Goal: Task Accomplishment & Management: Manage account settings

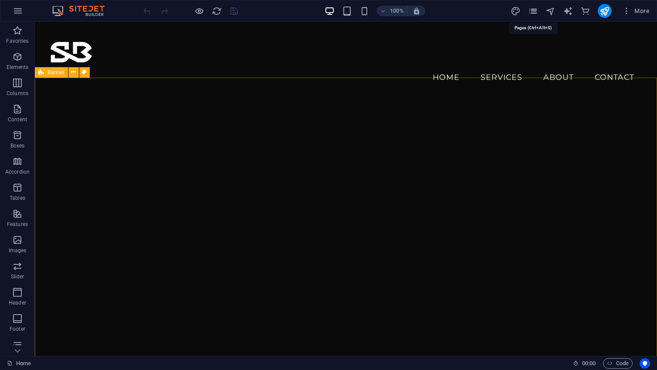
click at [534, 12] on icon "pages" at bounding box center [533, 11] width 10 height 10
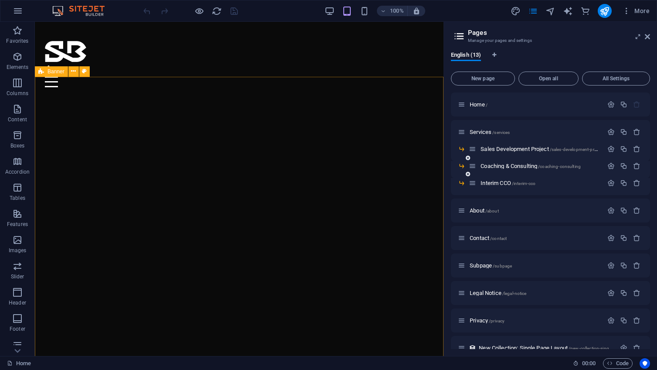
click at [541, 166] on span "/coaching-consulting" at bounding box center [559, 166] width 43 height 5
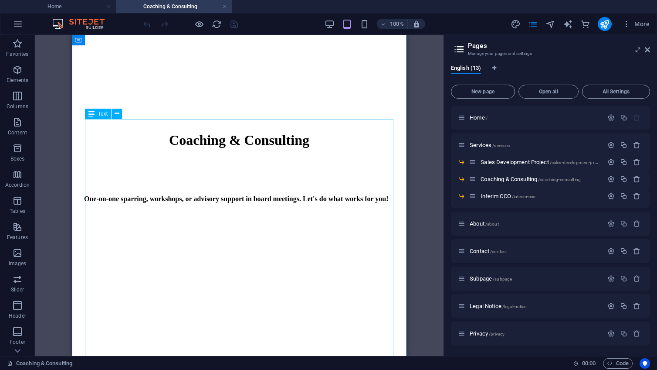
scroll to position [665, 0]
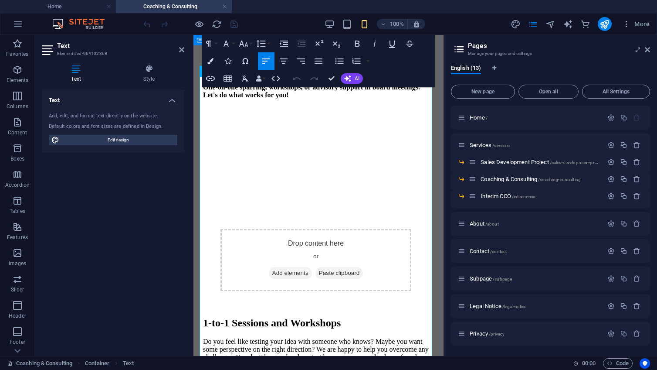
scroll to position [631, 3]
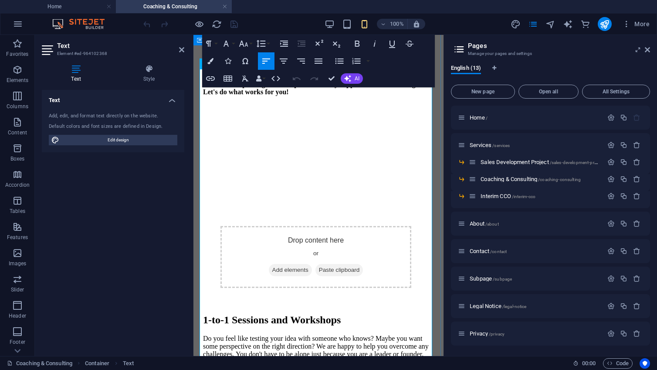
drag, startPoint x: 295, startPoint y: 189, endPoint x: 201, endPoint y: 189, distance: 94.1
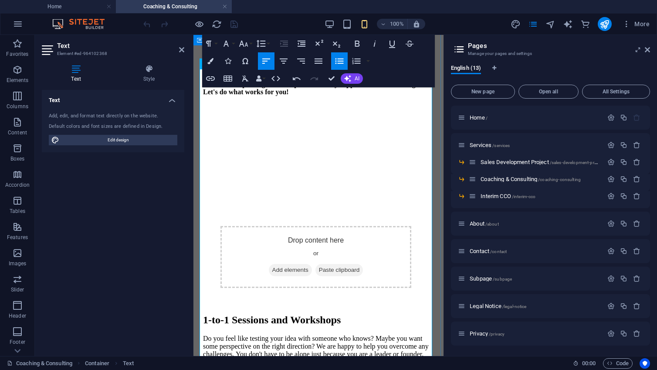
drag, startPoint x: 329, startPoint y: 224, endPoint x: 204, endPoint y: 202, distance: 127.8
drag, startPoint x: 407, startPoint y: 200, endPoint x: 206, endPoint y: 202, distance: 201.3
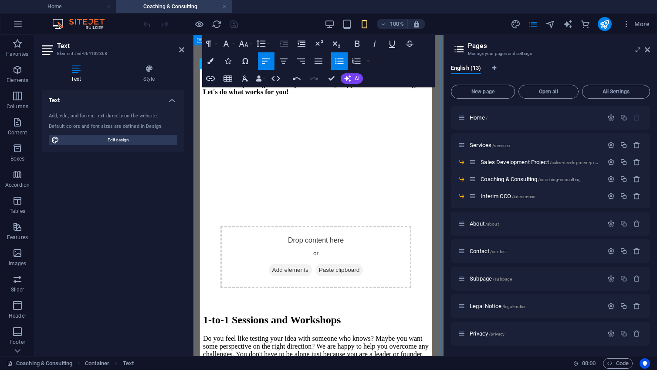
drag, startPoint x: 407, startPoint y: 200, endPoint x: 261, endPoint y: 201, distance: 146.0
drag, startPoint x: 260, startPoint y: 200, endPoint x: 279, endPoint y: 200, distance: 19.2
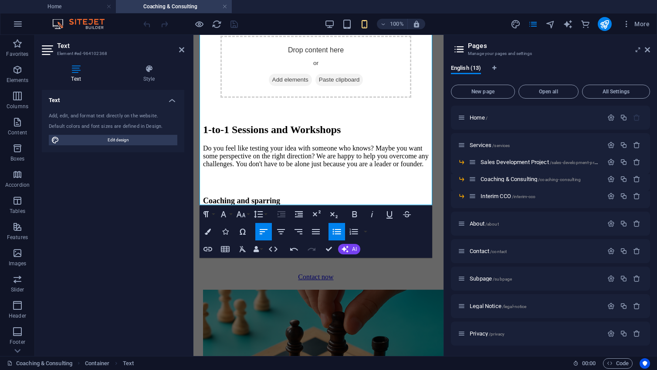
scroll to position [823, 3]
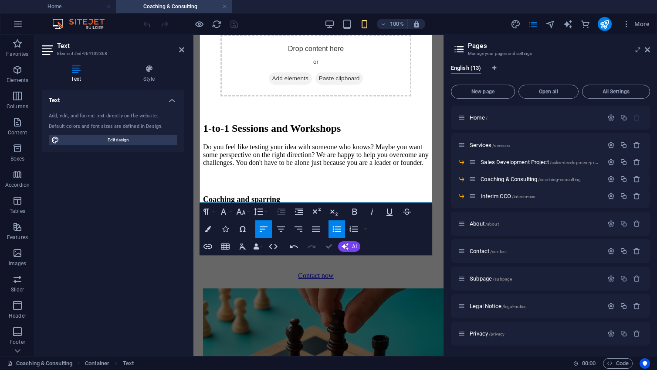
drag, startPoint x: 328, startPoint y: 247, endPoint x: 256, endPoint y: 212, distance: 79.9
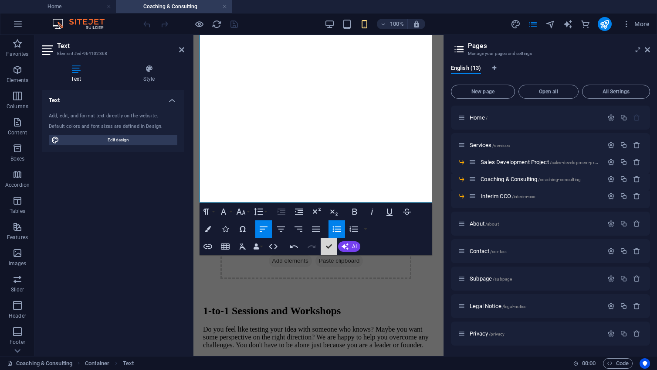
scroll to position [856, 3]
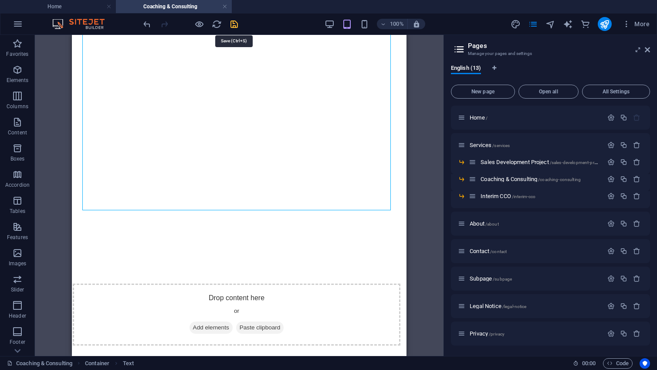
click at [234, 24] on icon "save" at bounding box center [234, 24] width 10 height 10
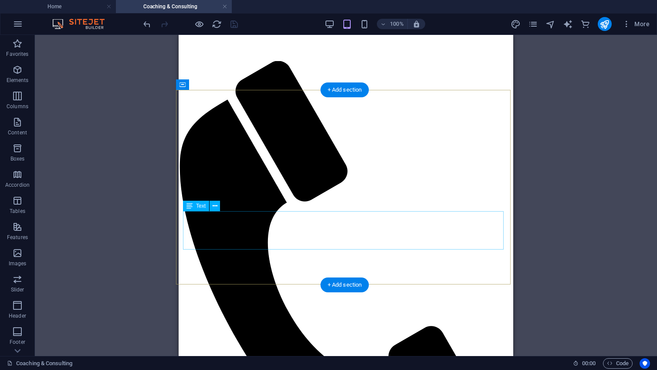
scroll to position [0, 3]
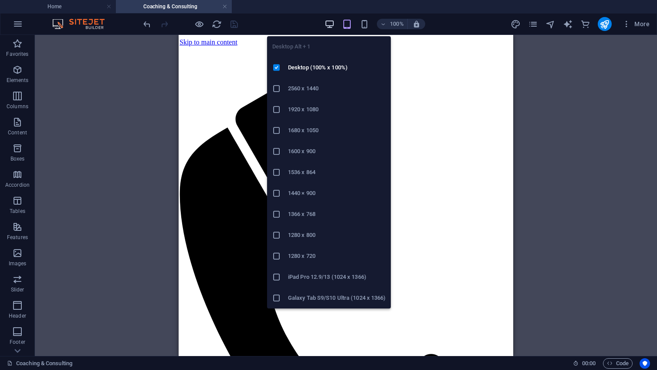
click at [328, 20] on icon "button" at bounding box center [330, 24] width 10 height 10
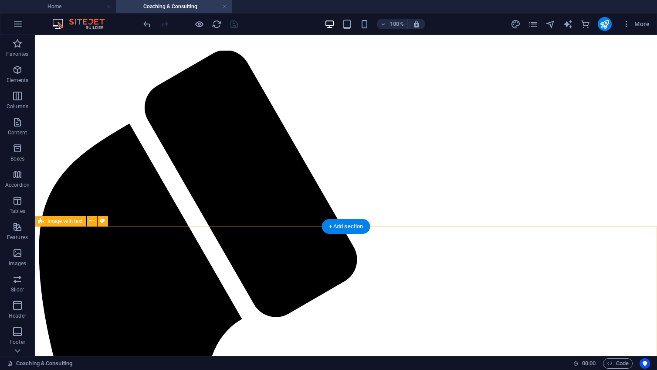
scroll to position [0, 0]
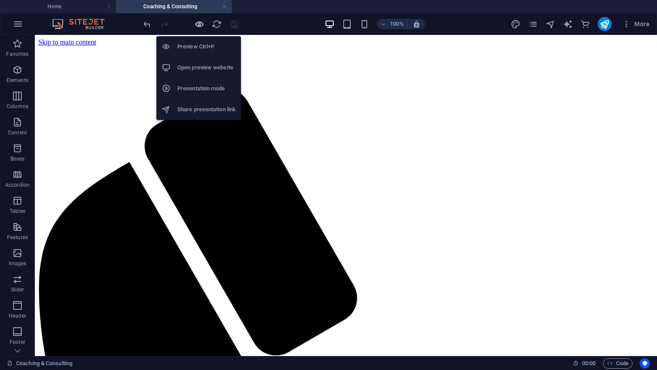
click at [197, 24] on icon "button" at bounding box center [199, 24] width 10 height 10
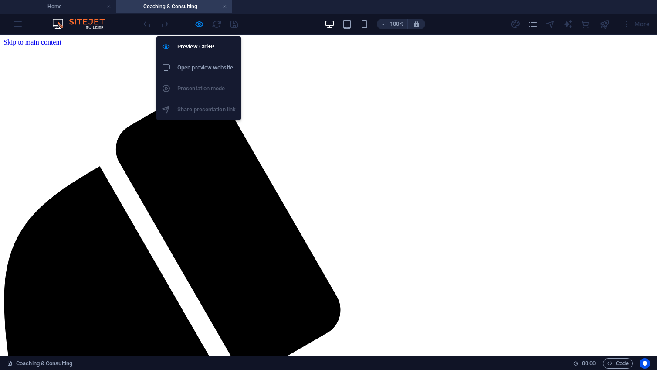
click at [202, 62] on h6 "Open preview website" at bounding box center [206, 67] width 58 height 10
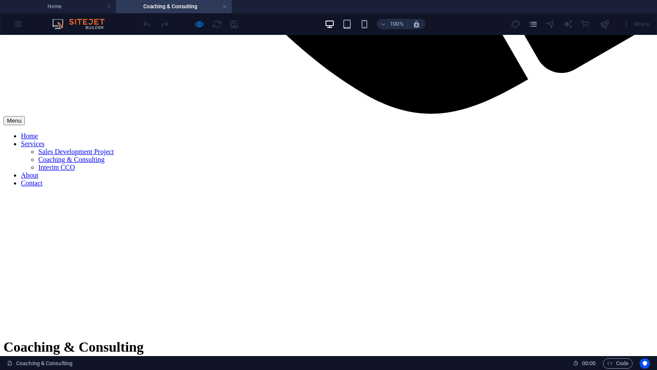
scroll to position [855, 0]
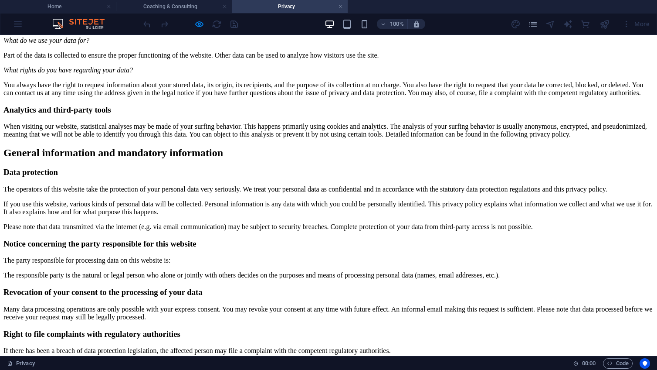
scroll to position [0, 0]
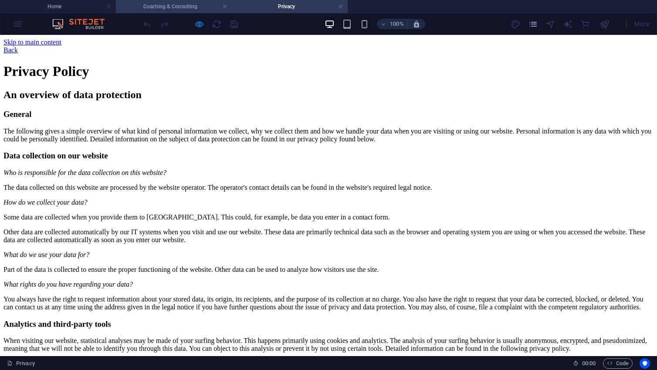
click at [167, 7] on h4 "Coaching & Consulting" at bounding box center [174, 7] width 116 height 10
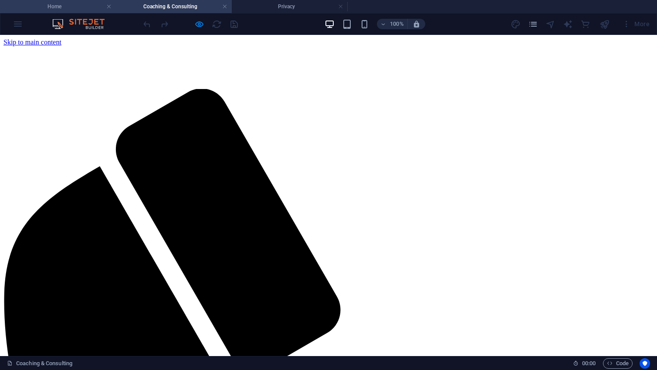
click at [69, 7] on h4 "Home" at bounding box center [58, 7] width 116 height 10
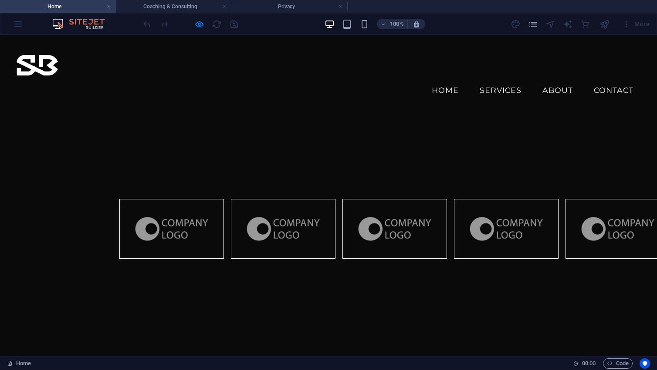
click at [609, 79] on link "Contact" at bounding box center [614, 90] width 54 height 22
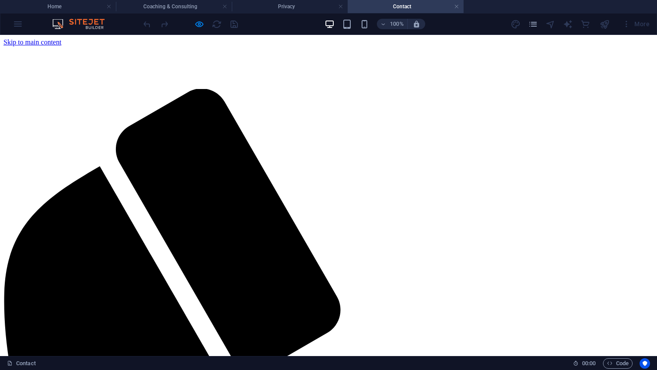
click at [294, 10] on h4 "Privacy" at bounding box center [290, 7] width 116 height 10
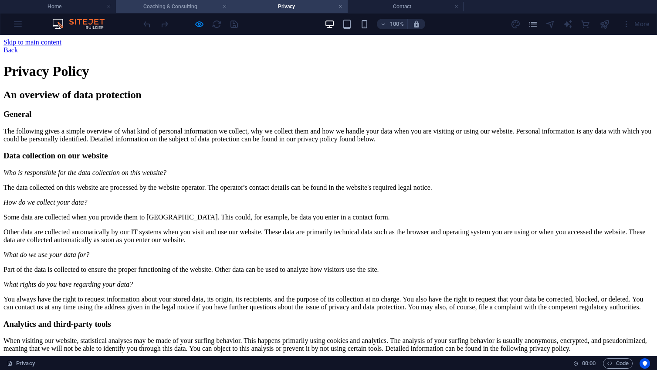
click at [186, 7] on h4 "Coaching & Consulting" at bounding box center [174, 7] width 116 height 10
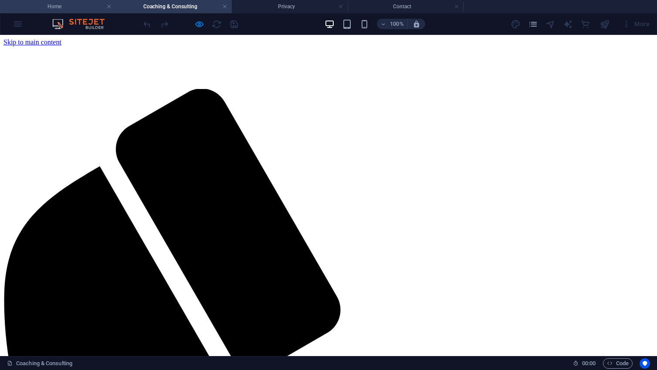
click at [88, 4] on h4 "Home" at bounding box center [58, 7] width 116 height 10
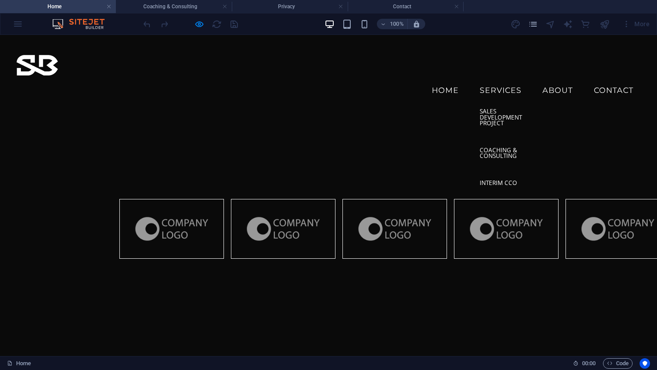
click at [506, 79] on link "Services" at bounding box center [501, 90] width 56 height 22
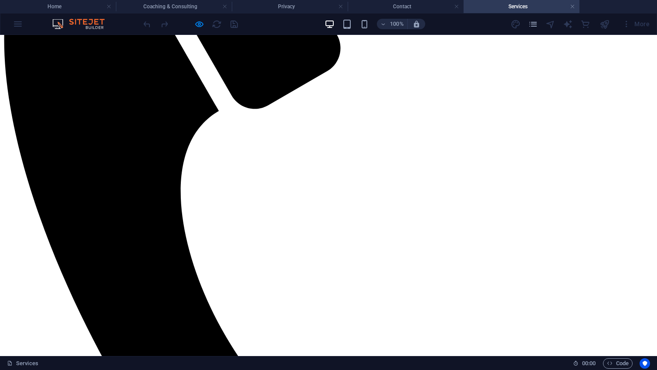
scroll to position [260, 0]
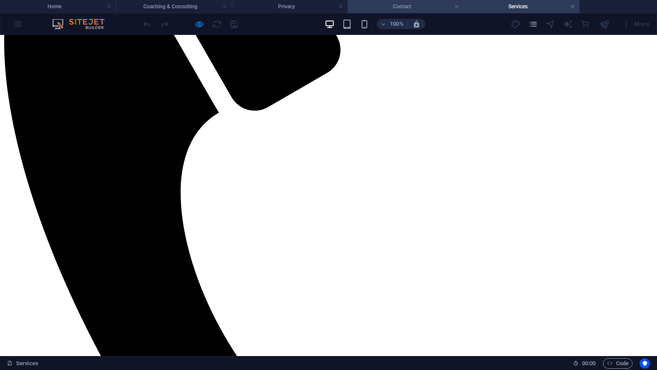
click at [418, 12] on li "Contact" at bounding box center [406, 6] width 116 height 13
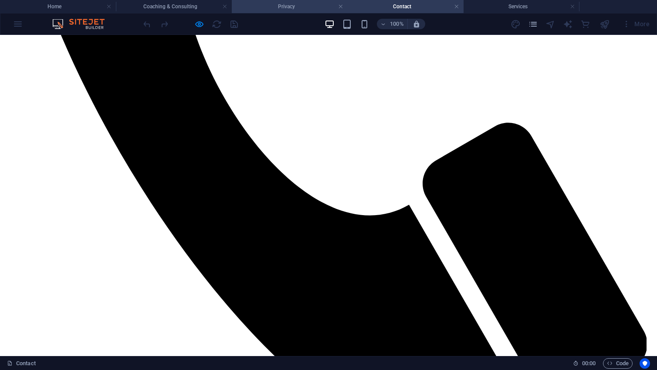
scroll to position [499, 0]
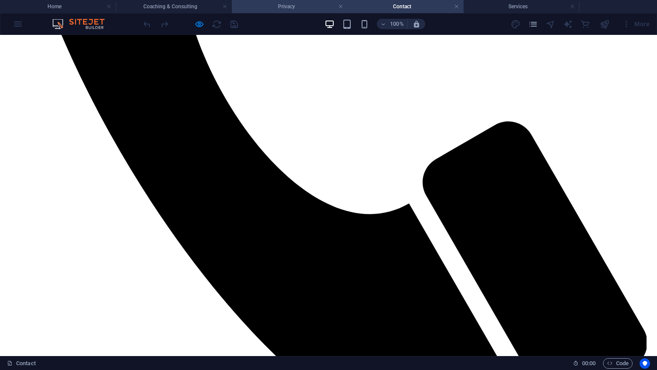
click at [291, 6] on h4 "Privacy" at bounding box center [290, 7] width 116 height 10
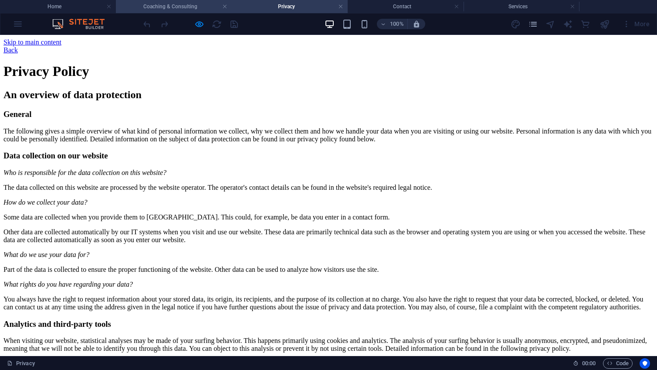
click at [193, 2] on h4 "Coaching & Consulting" at bounding box center [174, 7] width 116 height 10
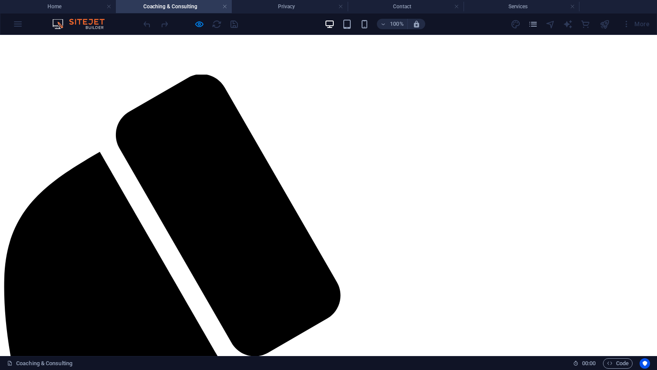
scroll to position [14, 0]
click at [572, 7] on link at bounding box center [572, 7] width 5 height 8
drag, startPoint x: 456, startPoint y: 8, endPoint x: 436, endPoint y: 9, distance: 20.1
click at [456, 8] on link at bounding box center [456, 7] width 5 height 8
click at [341, 7] on link at bounding box center [340, 7] width 5 height 8
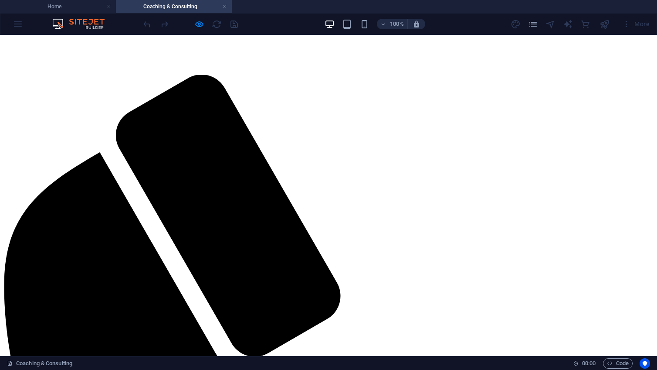
scroll to position [0, 0]
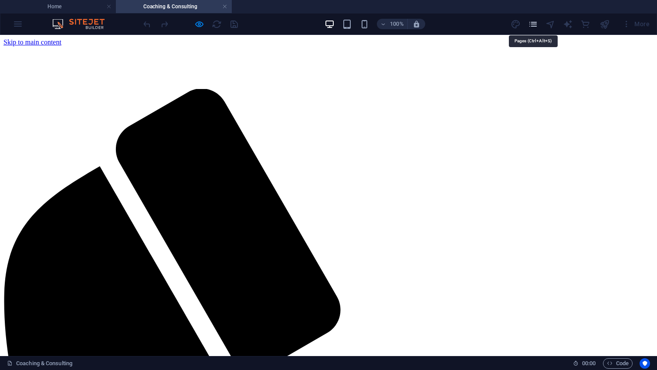
click at [533, 24] on icon "pages" at bounding box center [533, 24] width 10 height 10
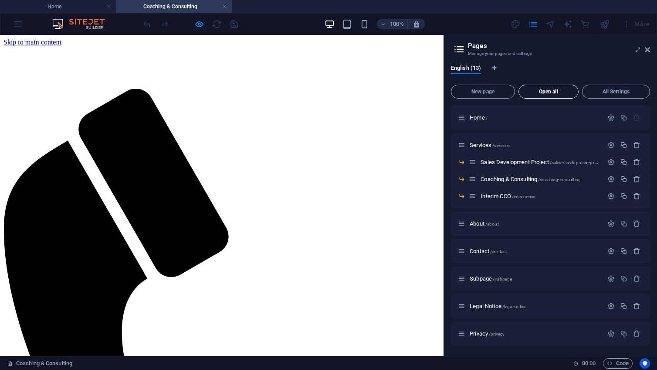
click at [541, 92] on span "Open all" at bounding box center [549, 91] width 52 height 5
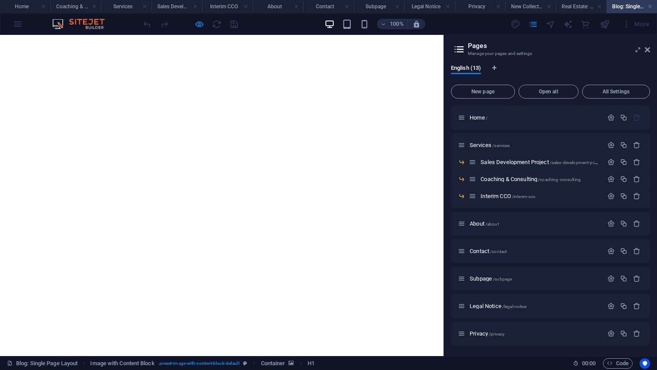
click at [649, 51] on icon at bounding box center [647, 49] width 5 height 7
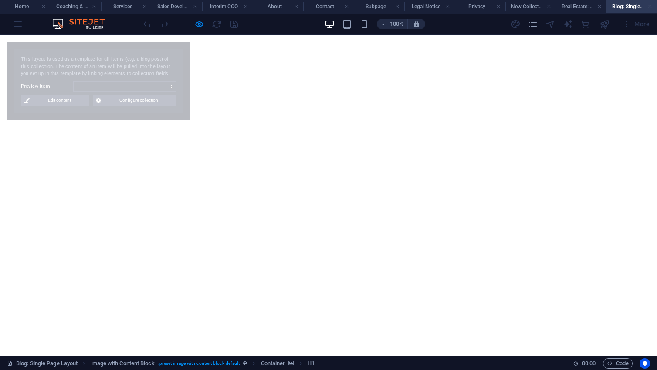
click at [649, 7] on link at bounding box center [650, 7] width 5 height 8
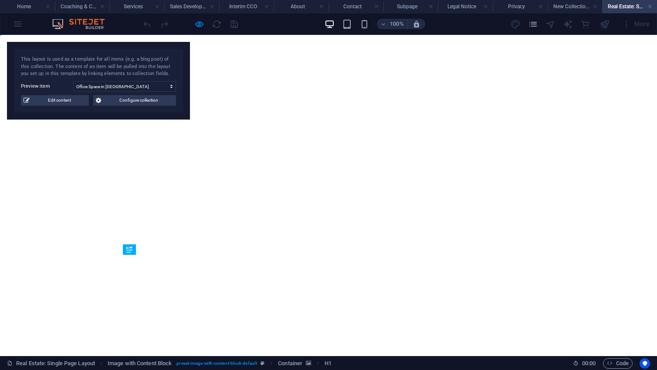
select select "68c15e11557acb7f9e046301"
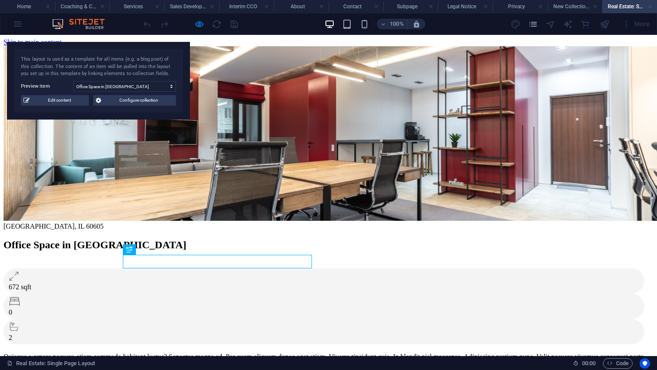
click at [651, 6] on link at bounding box center [650, 7] width 5 height 8
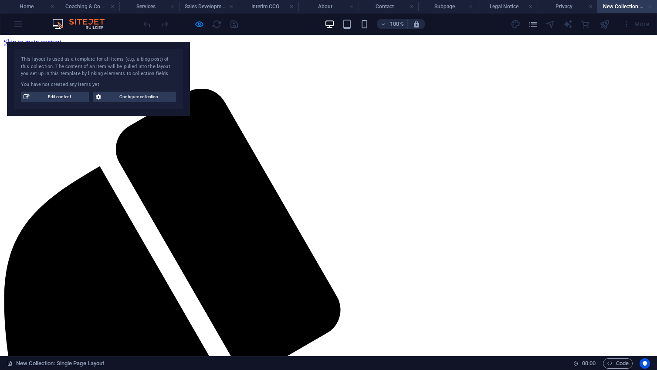
click at [651, 6] on link at bounding box center [650, 7] width 5 height 8
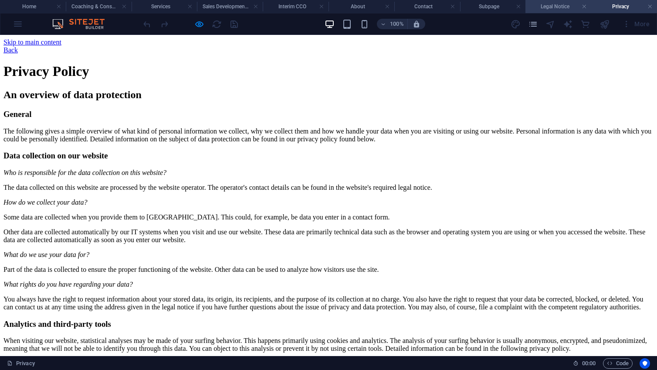
click at [554, 6] on h4 "Legal Notice" at bounding box center [559, 7] width 66 height 10
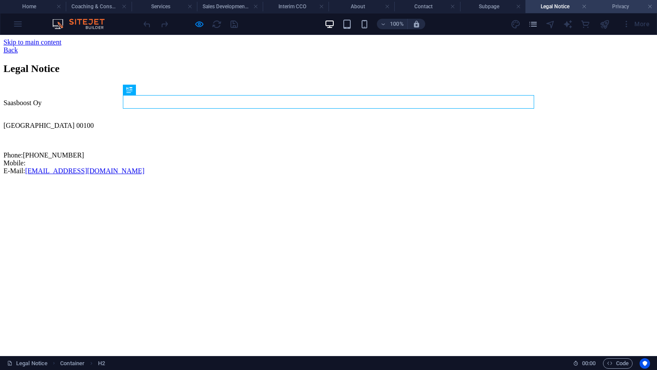
click at [586, 6] on link at bounding box center [584, 7] width 5 height 8
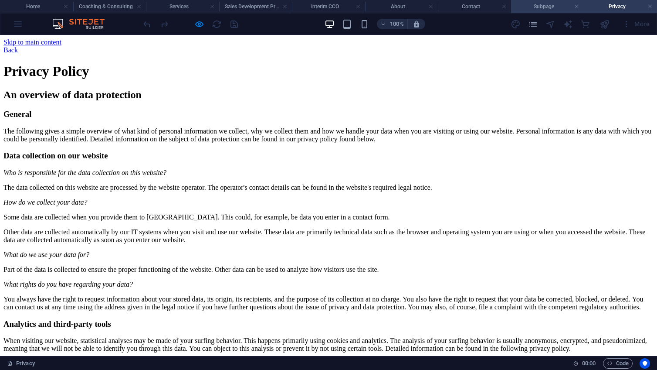
click at [559, 8] on h4 "Subpage" at bounding box center [547, 7] width 73 height 10
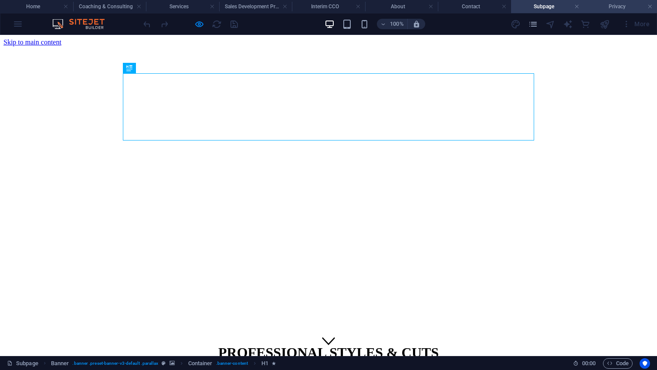
click at [577, 5] on link at bounding box center [576, 7] width 5 height 8
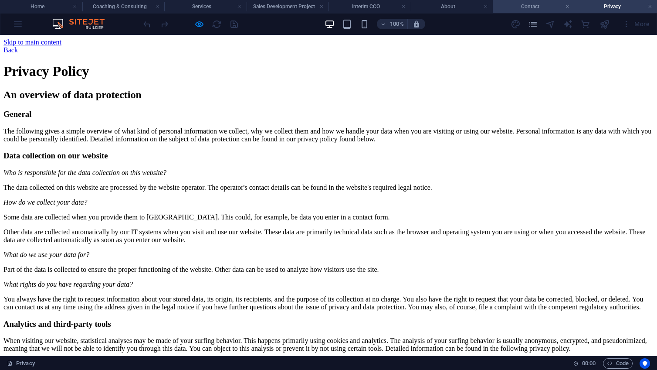
click at [536, 5] on h4 "Contact" at bounding box center [534, 7] width 82 height 10
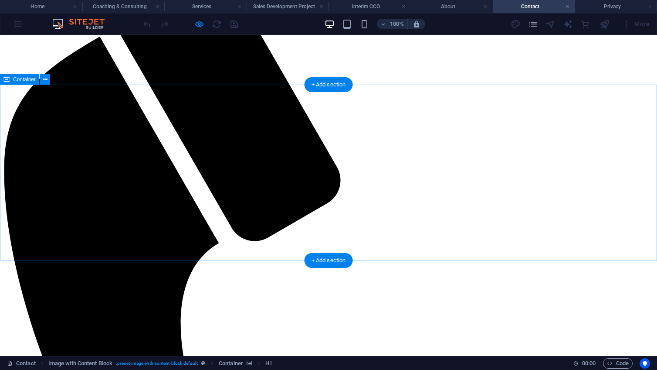
scroll to position [119, 0]
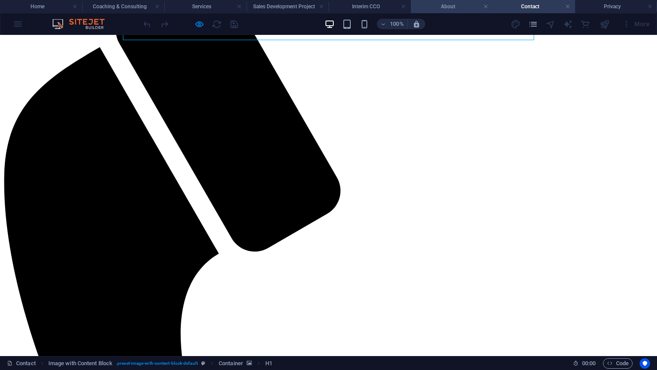
click at [453, 12] on li "About" at bounding box center [452, 6] width 82 height 13
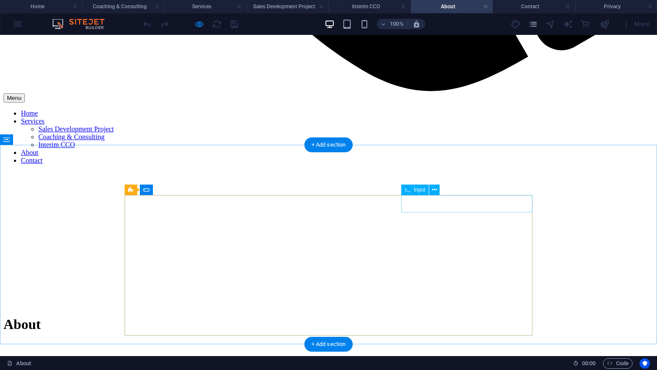
scroll to position [850, 0]
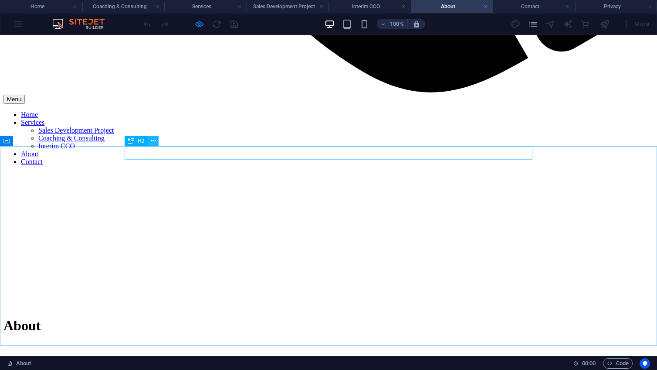
click at [152, 141] on icon at bounding box center [153, 140] width 5 height 9
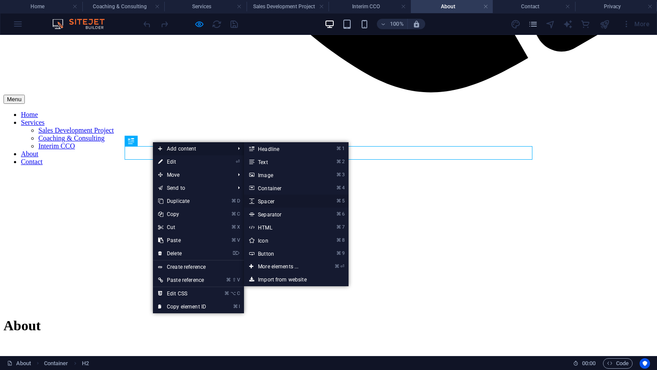
click at [275, 201] on link "⌘ 5 Spacer" at bounding box center [280, 200] width 72 height 13
select select "px"
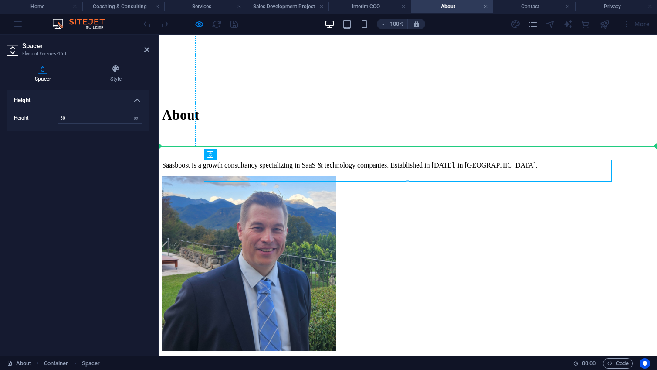
drag, startPoint x: 386, startPoint y: 189, endPoint x: 227, endPoint y: 144, distance: 164.9
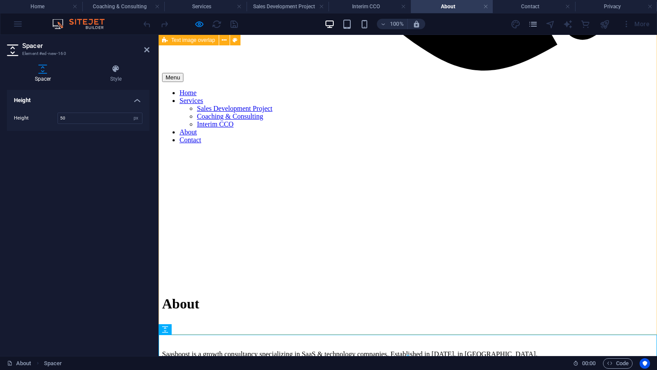
scroll to position [660, 0]
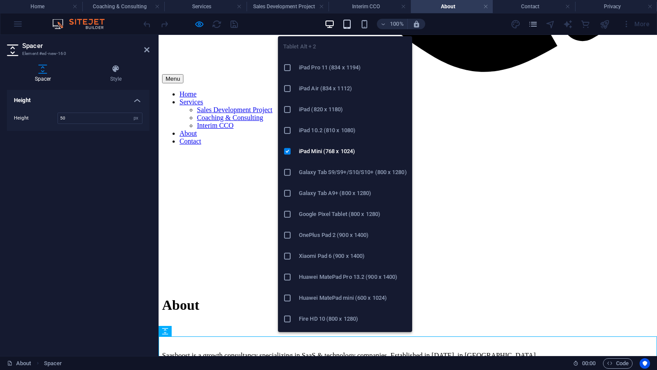
click at [346, 24] on icon "button" at bounding box center [347, 24] width 10 height 10
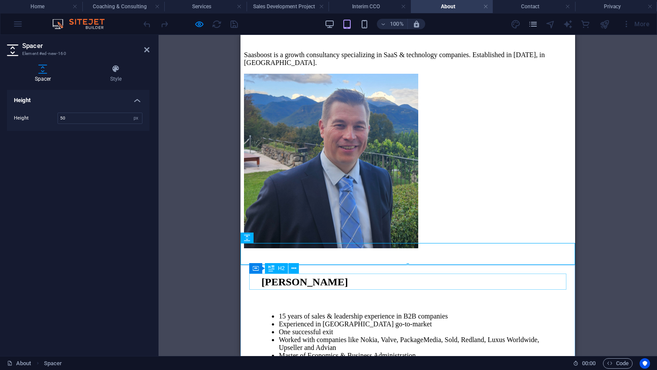
scroll to position [753, 0]
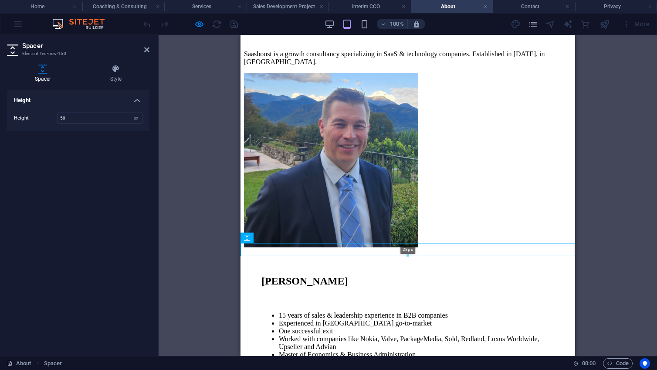
drag, startPoint x: 408, startPoint y: 265, endPoint x: 407, endPoint y: 254, distance: 10.9
click at [407, 254] on div "28px" at bounding box center [408, 249] width 335 height 13
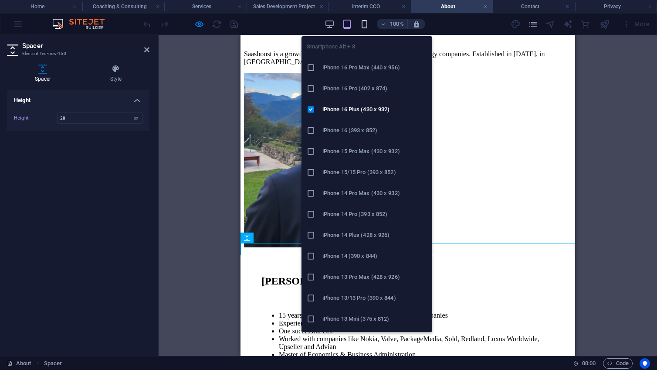
click at [366, 26] on icon "button" at bounding box center [365, 24] width 10 height 10
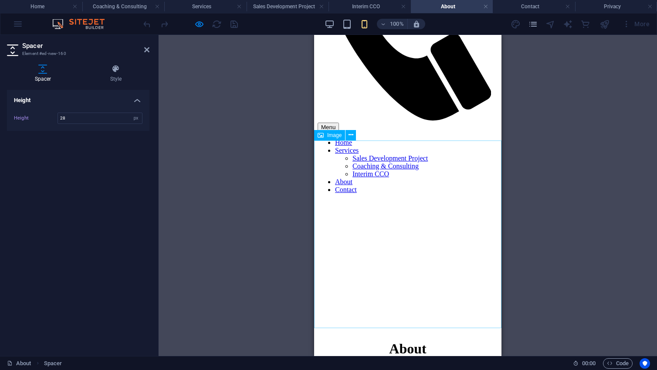
scroll to position [0, 0]
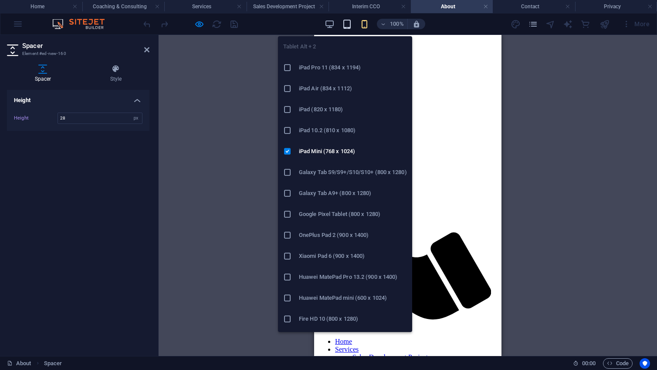
click at [348, 24] on icon "button" at bounding box center [347, 24] width 10 height 10
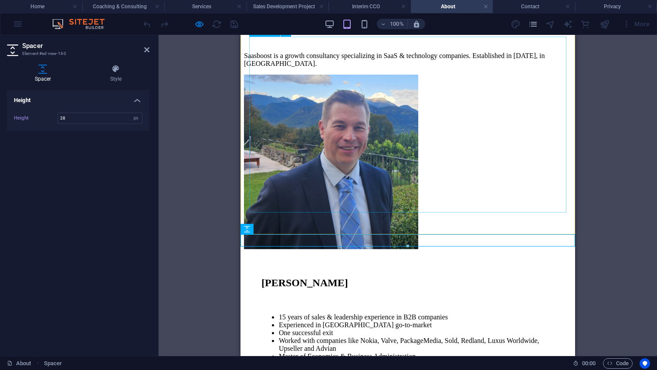
scroll to position [750, 0]
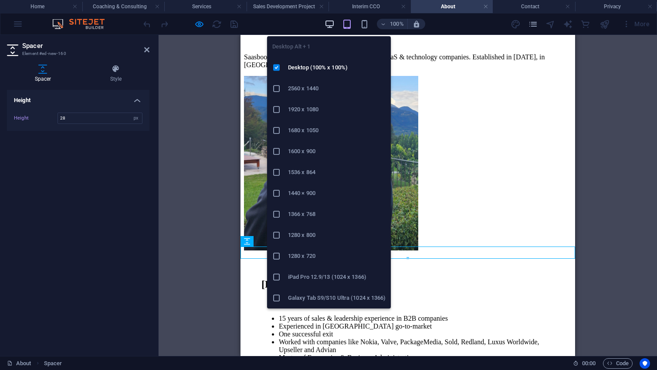
click at [330, 24] on icon "button" at bounding box center [330, 24] width 10 height 10
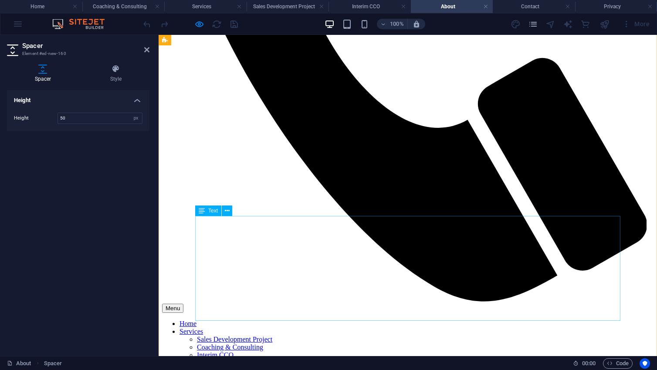
scroll to position [444, 0]
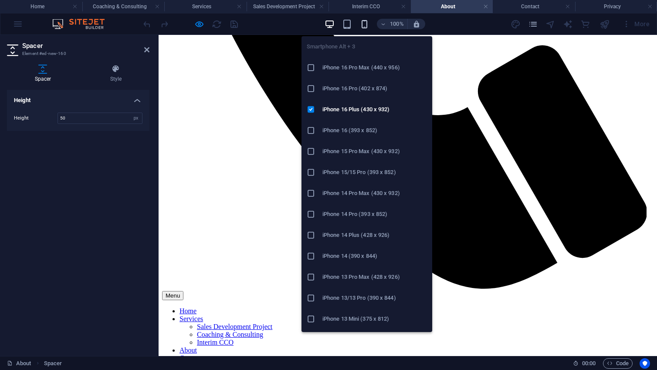
click at [363, 22] on icon "button" at bounding box center [365, 24] width 10 height 10
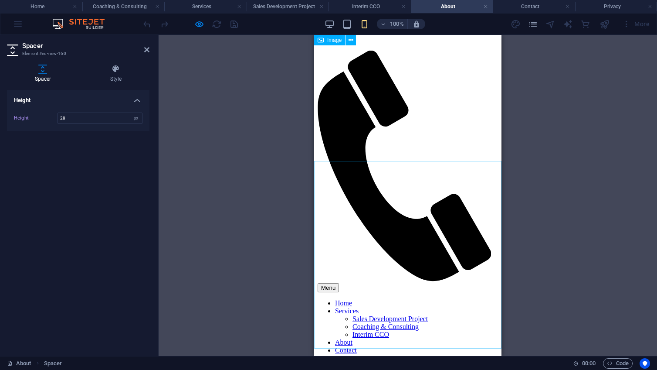
scroll to position [0, 0]
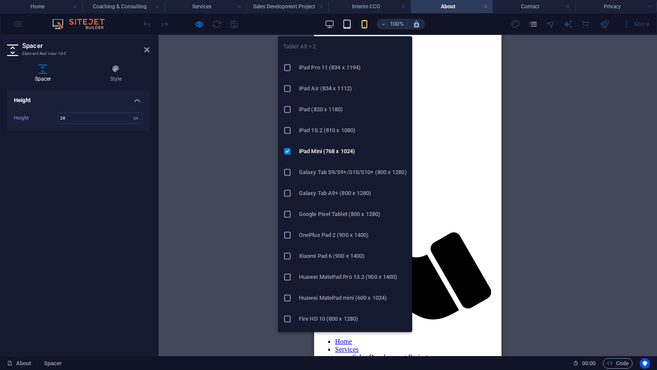
click at [349, 25] on icon "button" at bounding box center [347, 24] width 10 height 10
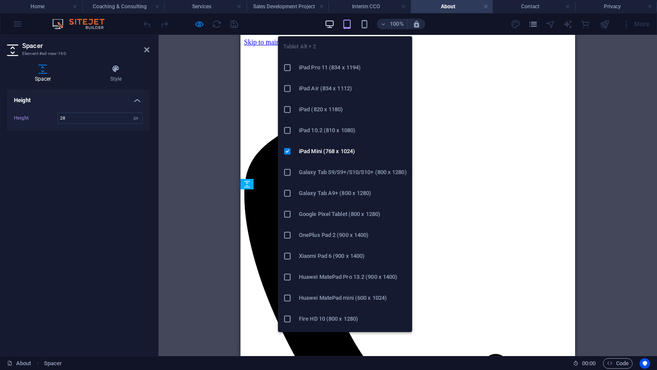
scroll to position [734, 0]
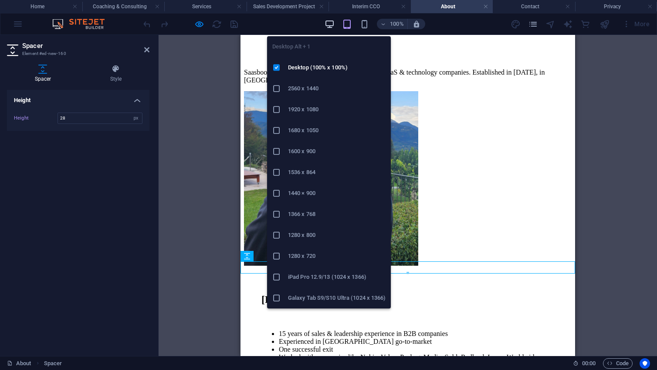
click at [333, 22] on icon "button" at bounding box center [330, 24] width 10 height 10
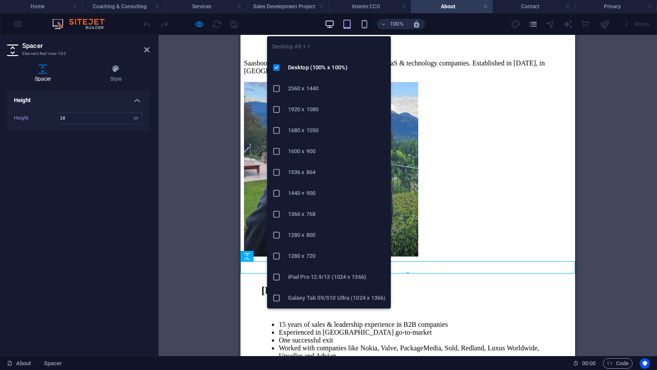
type input "50"
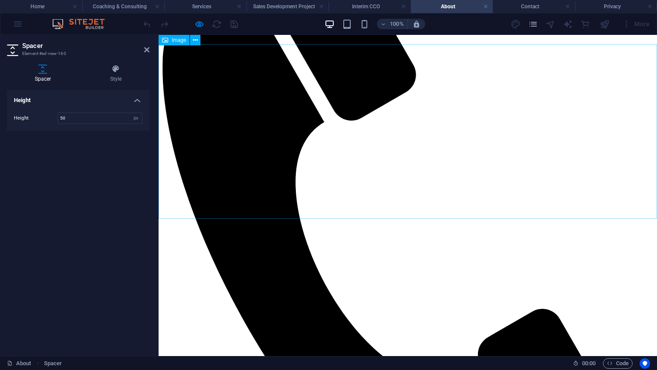
scroll to position [0, 0]
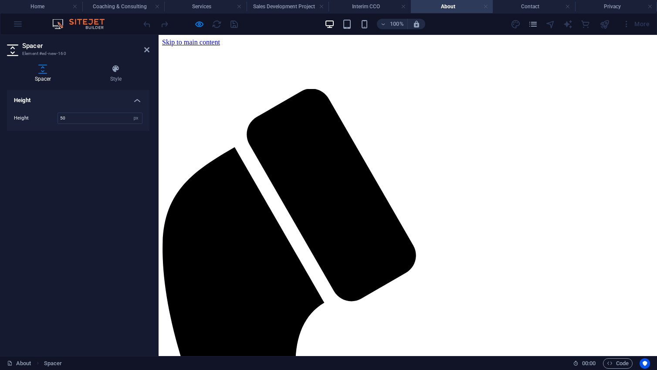
click at [486, 7] on link at bounding box center [485, 7] width 5 height 8
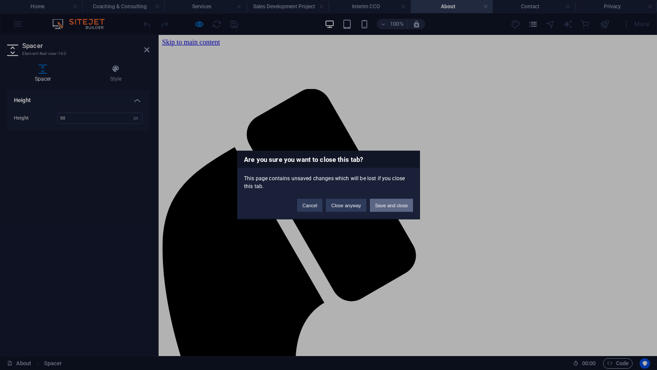
click at [387, 204] on button "Save and close" at bounding box center [391, 205] width 43 height 13
checkbox input "false"
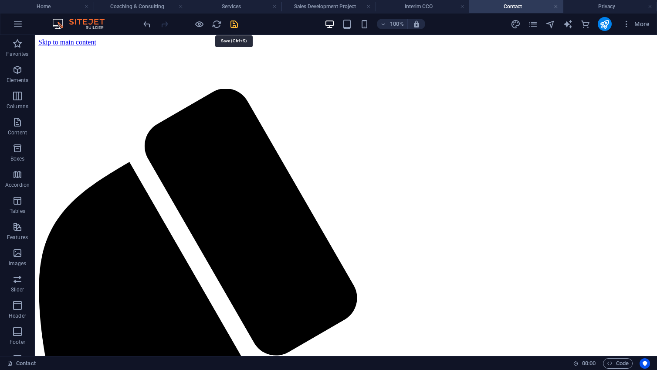
click at [234, 23] on icon "save" at bounding box center [234, 24] width 10 height 10
click at [555, 6] on link at bounding box center [555, 7] width 5 height 8
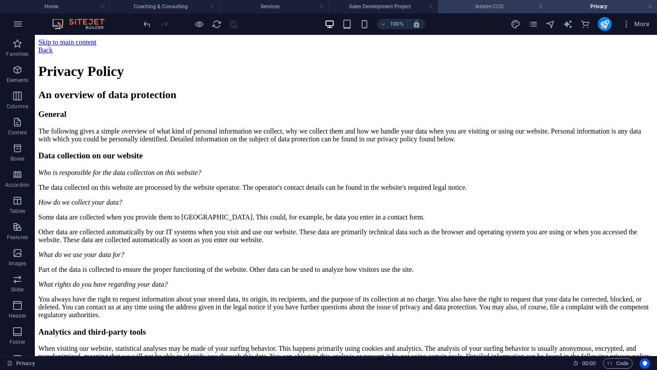
click at [492, 6] on h4 "Interim CCO" at bounding box center [492, 7] width 109 height 10
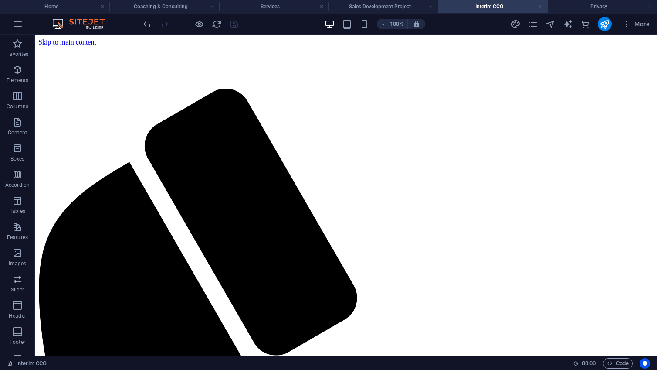
click at [541, 7] on link at bounding box center [540, 7] width 5 height 8
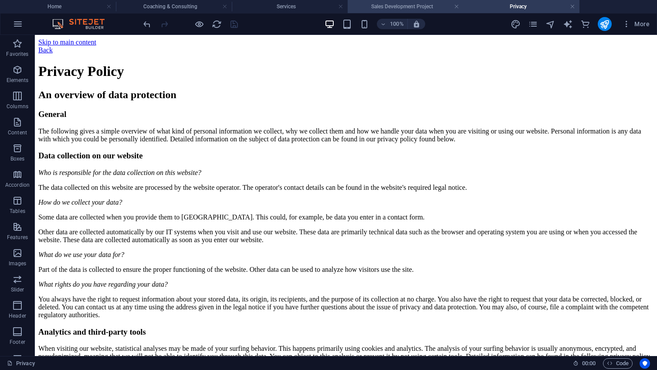
click at [399, 8] on h4 "Sales Development Project" at bounding box center [406, 7] width 116 height 10
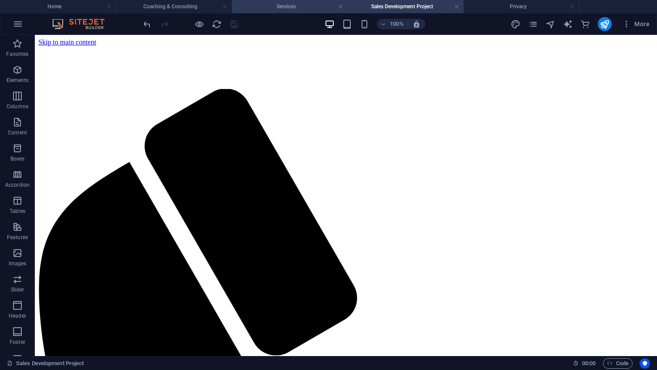
click at [293, 9] on h4 "Services" at bounding box center [290, 7] width 116 height 10
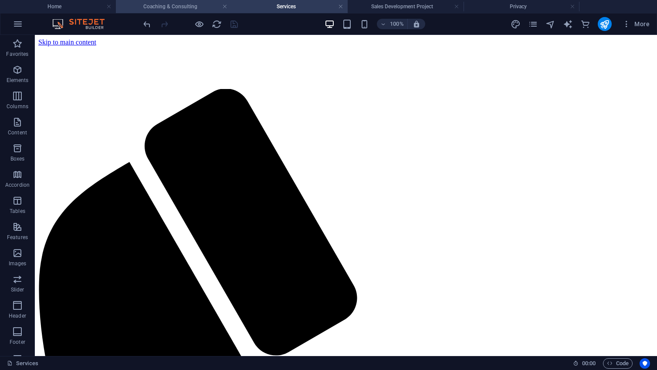
click at [162, 7] on h4 "Coaching & Consulting" at bounding box center [174, 7] width 116 height 10
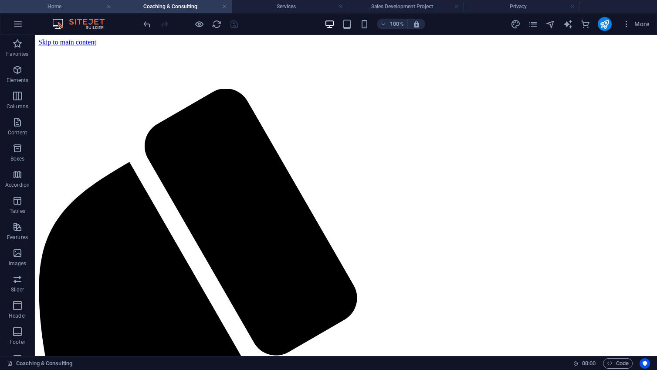
click at [53, 7] on h4 "Home" at bounding box center [58, 7] width 116 height 10
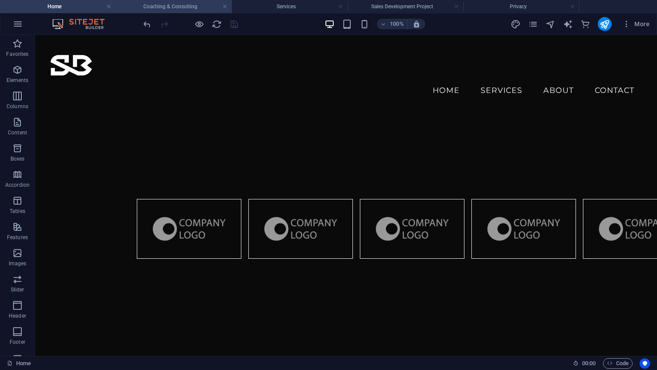
click at [171, 9] on h4 "Coaching & Consulting" at bounding box center [174, 7] width 116 height 10
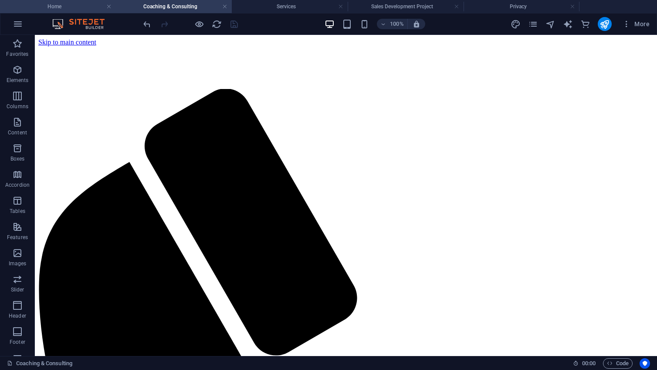
click at [75, 7] on h4 "Home" at bounding box center [58, 7] width 116 height 10
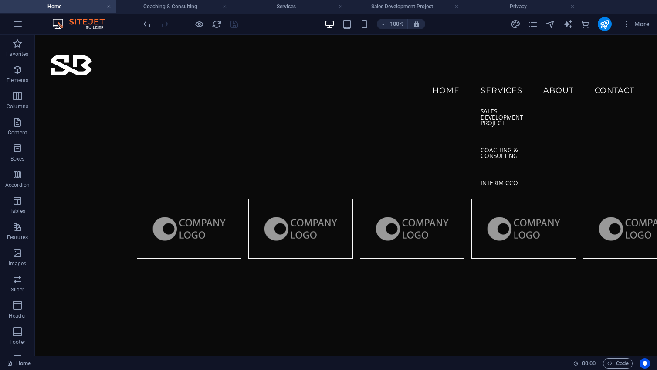
click at [502, 79] on link "Services" at bounding box center [502, 90] width 56 height 22
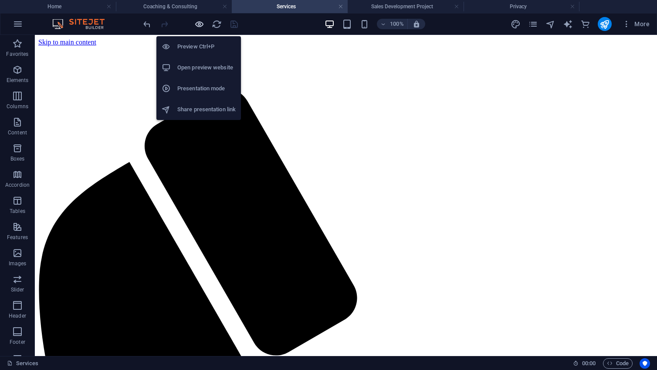
click at [199, 24] on icon "button" at bounding box center [199, 24] width 10 height 10
click at [196, 44] on h6 "Preview Ctrl+P" at bounding box center [206, 46] width 58 height 10
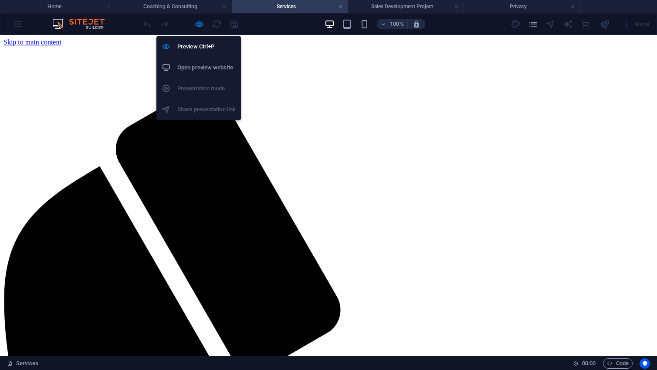
click at [197, 68] on h6 "Open preview website" at bounding box center [206, 67] width 58 height 10
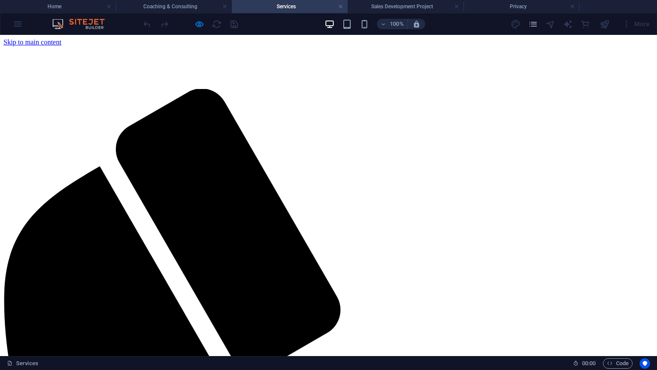
click at [45, 64] on img at bounding box center [23, 65] width 41 height 20
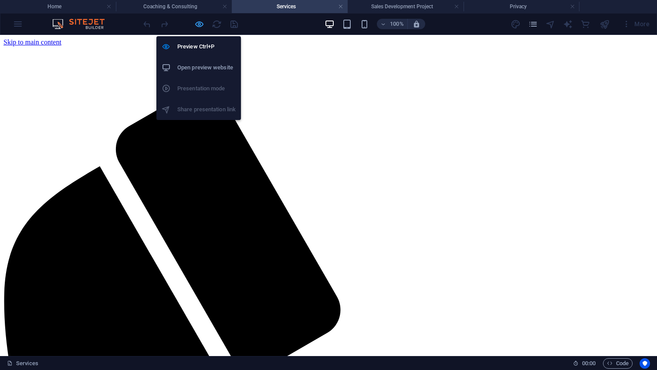
click at [199, 24] on icon "button" at bounding box center [199, 24] width 10 height 10
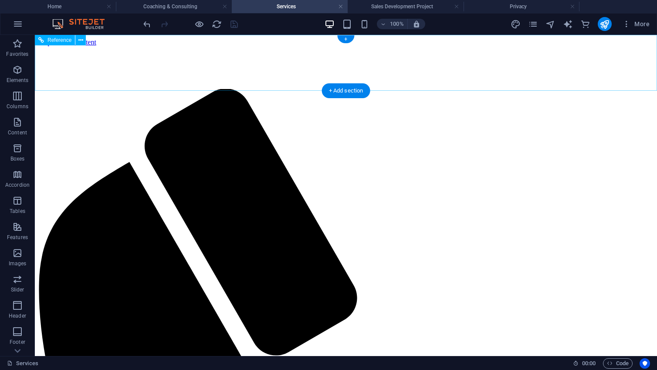
click at [77, 63] on div at bounding box center [345, 67] width 615 height 24
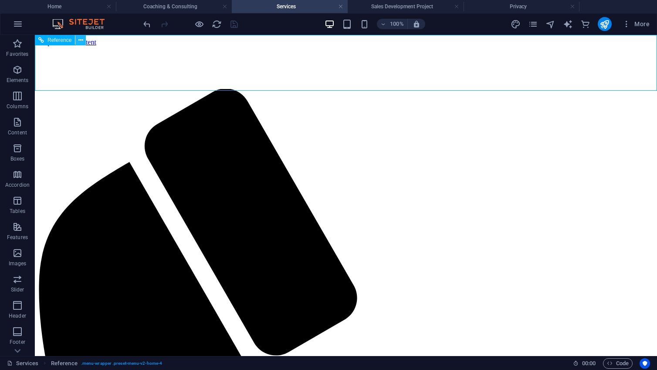
click at [81, 41] on icon at bounding box center [80, 40] width 5 height 9
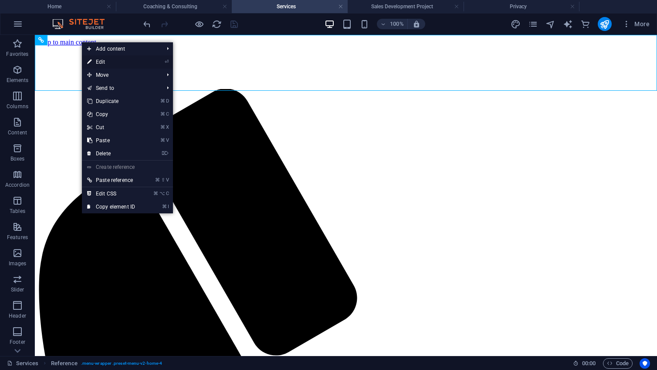
click at [97, 63] on link "⏎ Edit" at bounding box center [111, 61] width 58 height 13
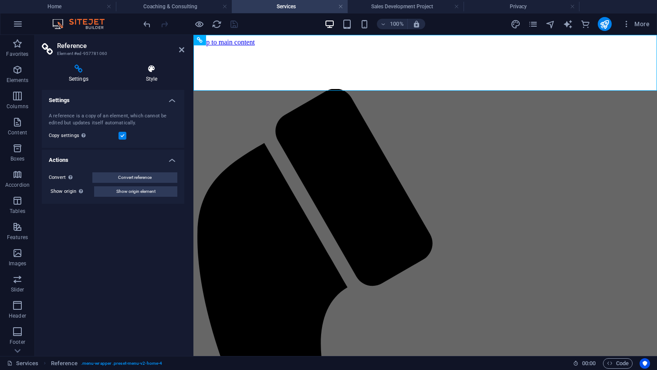
click at [154, 75] on h4 "Style" at bounding box center [151, 73] width 65 height 18
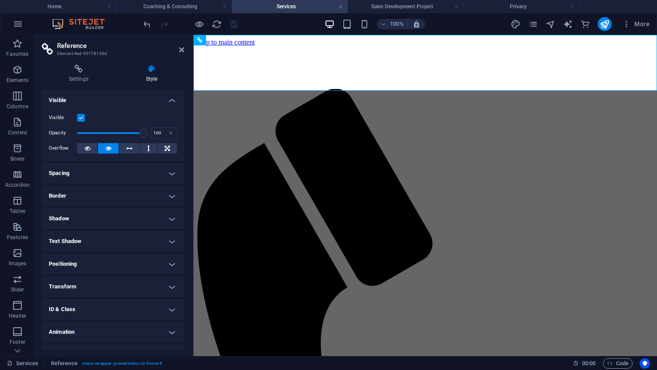
scroll to position [16, 0]
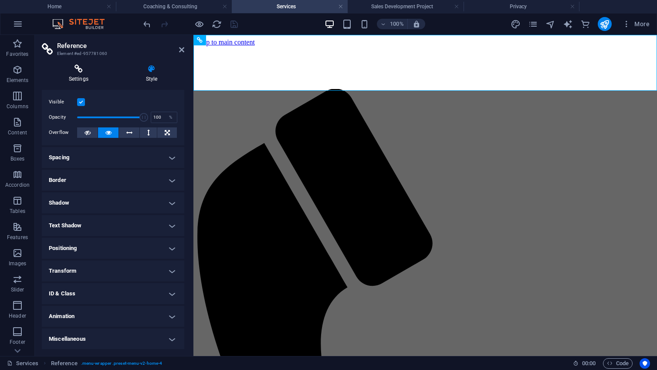
click at [81, 75] on h4 "Settings" at bounding box center [80, 73] width 77 height 18
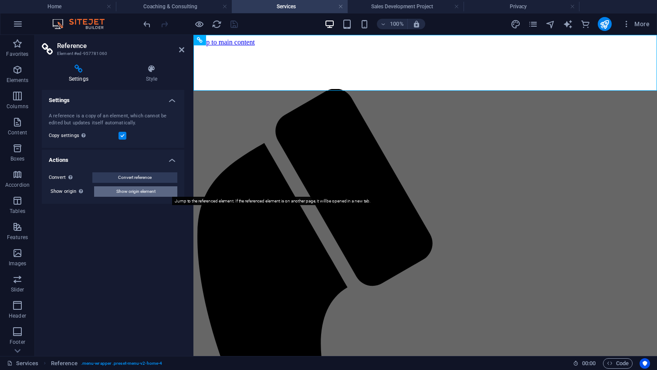
click at [124, 193] on span "Show origin element" at bounding box center [135, 191] width 39 height 10
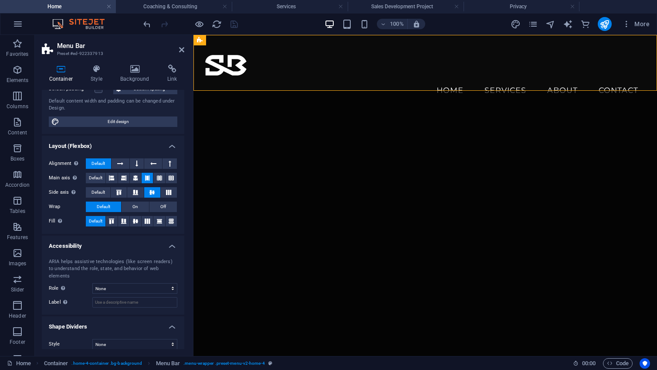
scroll to position [0, 0]
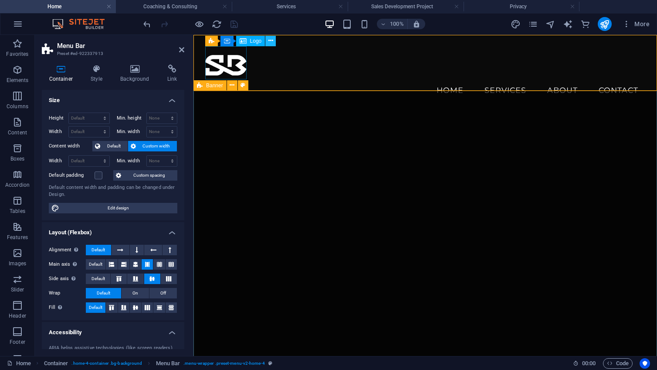
click at [272, 39] on icon at bounding box center [270, 40] width 5 height 9
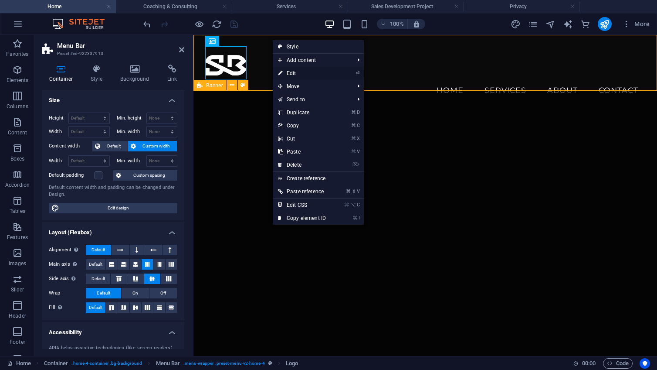
click at [306, 72] on link "⏎ Edit" at bounding box center [302, 73] width 58 height 13
select select "px"
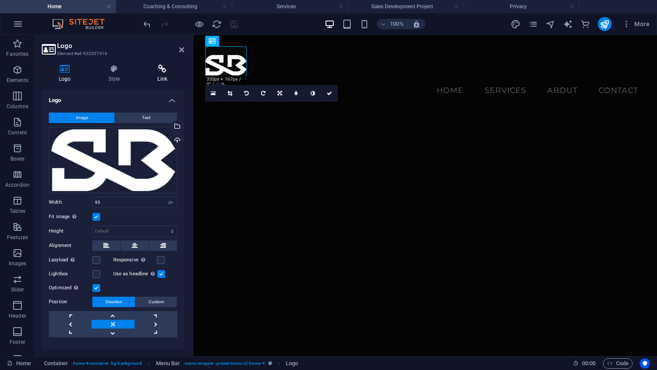
click at [157, 78] on h4 "Link" at bounding box center [162, 73] width 44 height 18
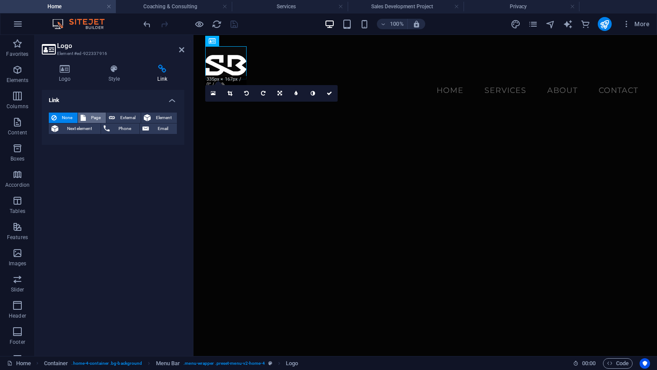
click at [87, 120] on button "Page" at bounding box center [92, 117] width 28 height 10
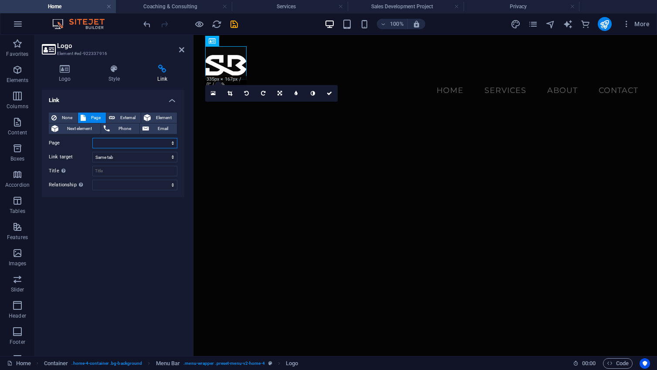
click at [173, 144] on select "Home Services -- Sales Development Project -- Coaching &amp; Consulting -- Inte…" at bounding box center [134, 143] width 85 height 10
select select "0"
click at [92, 138] on select "Home Services -- Sales Development Project -- Coaching &amp; Consulting -- Inte…" at bounding box center [134, 143] width 85 height 10
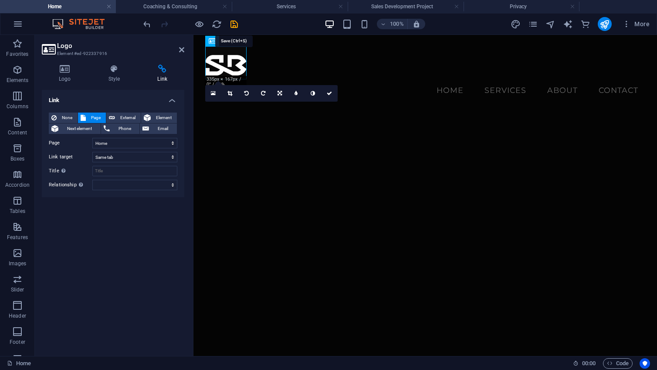
click at [234, 25] on icon "save" at bounding box center [234, 24] width 10 height 10
checkbox input "false"
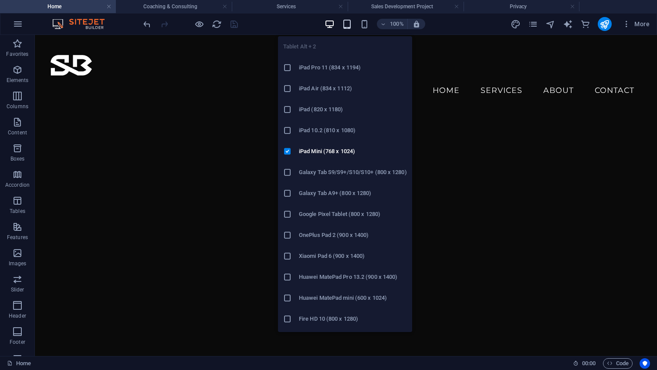
click at [349, 21] on icon "button" at bounding box center [347, 24] width 10 height 10
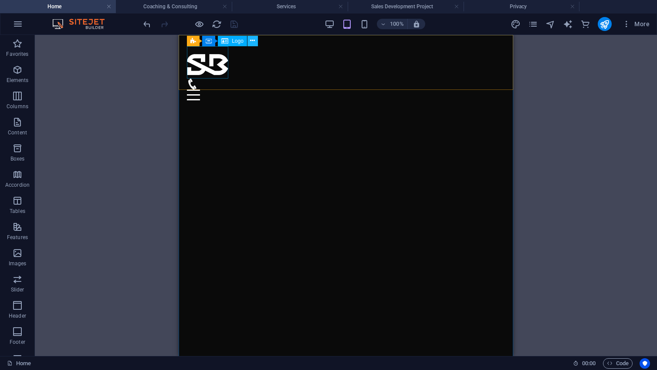
click at [251, 42] on icon at bounding box center [252, 40] width 5 height 9
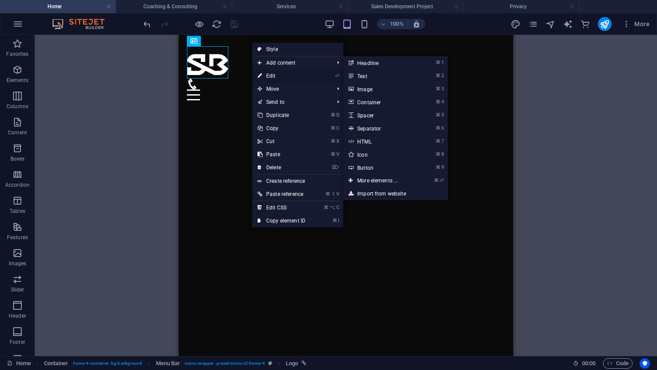
click at [268, 76] on link "⏎ Edit" at bounding box center [281, 75] width 58 height 13
select select
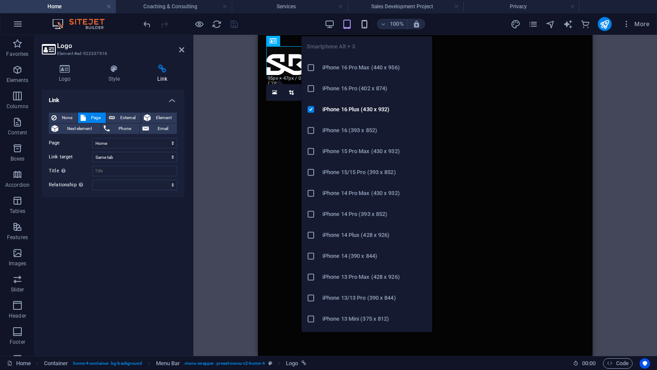
click at [363, 24] on icon "button" at bounding box center [365, 24] width 10 height 10
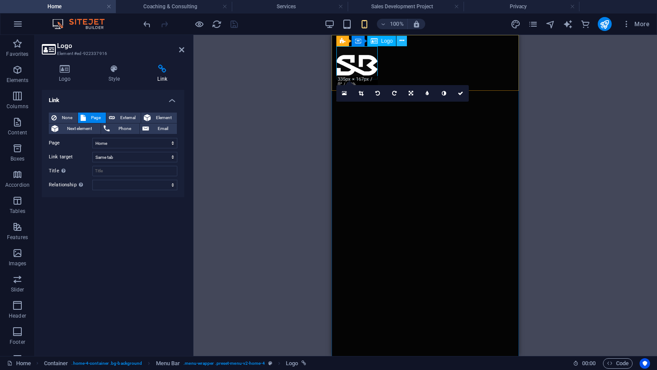
click at [404, 40] on button at bounding box center [402, 41] width 10 height 10
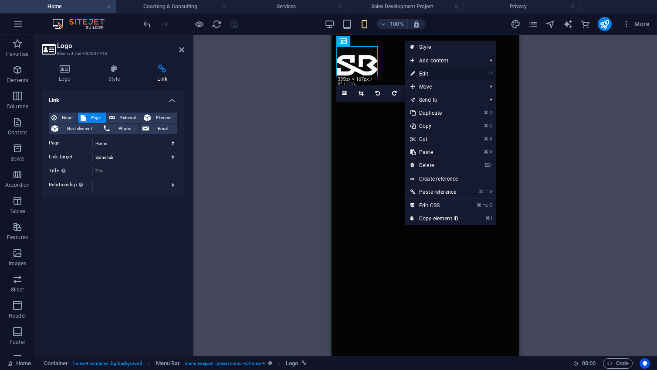
click at [415, 71] on icon at bounding box center [413, 73] width 4 height 13
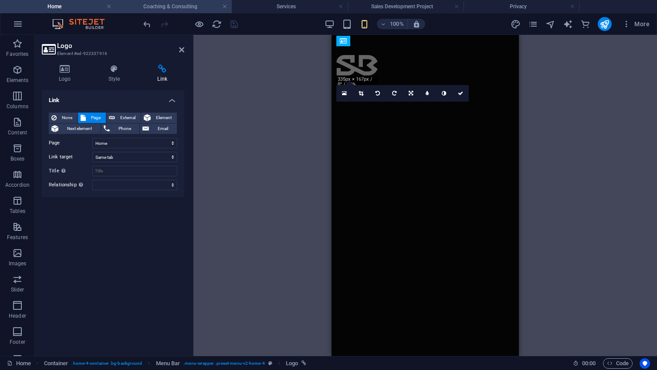
click at [180, 7] on h4 "Coaching & Consulting" at bounding box center [174, 7] width 116 height 10
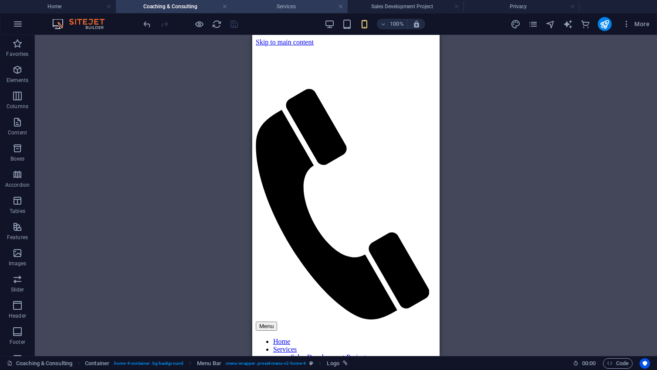
click at [290, 7] on h4 "Services" at bounding box center [290, 7] width 116 height 10
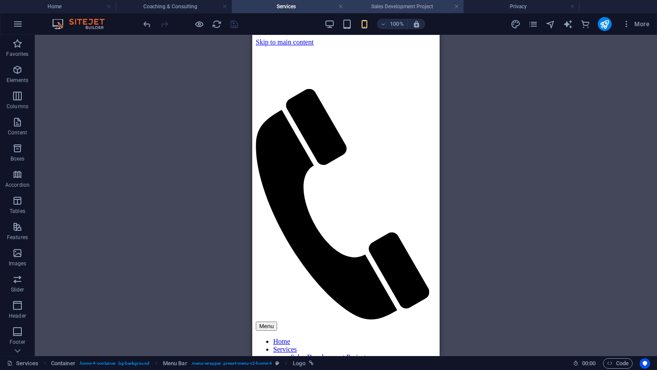
click at [418, 10] on h4 "Sales Development Project" at bounding box center [406, 7] width 116 height 10
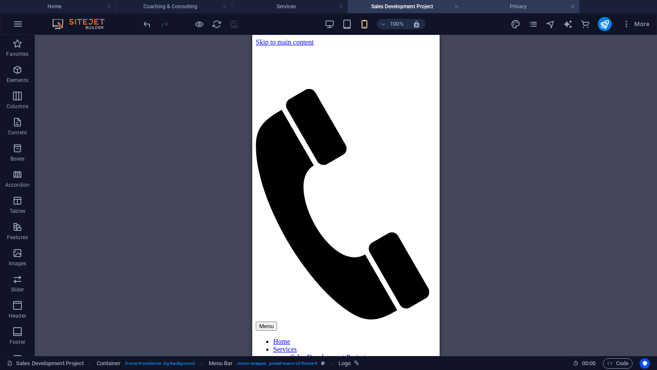
click at [505, 7] on h4 "Privacy" at bounding box center [522, 7] width 116 height 10
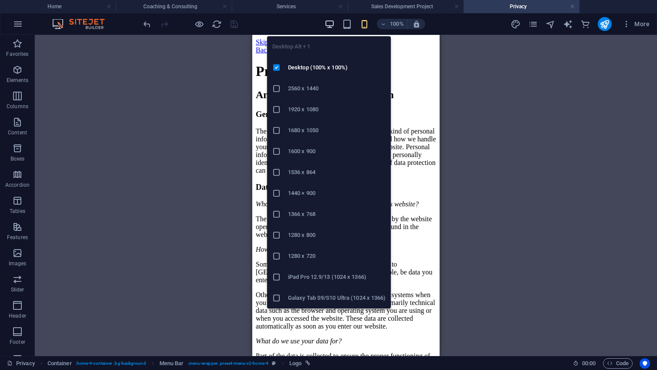
click at [329, 24] on icon "button" at bounding box center [330, 24] width 10 height 10
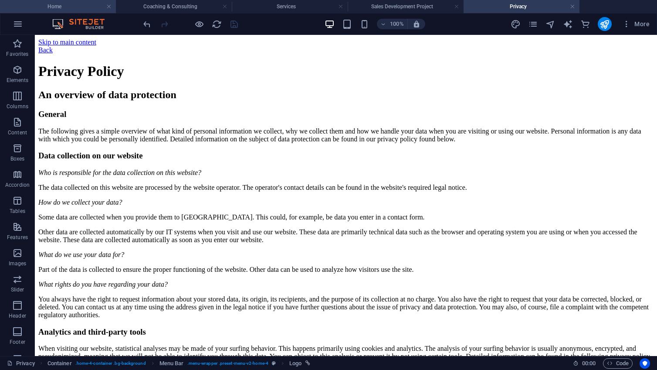
click at [85, 7] on h4 "Home" at bounding box center [58, 7] width 116 height 10
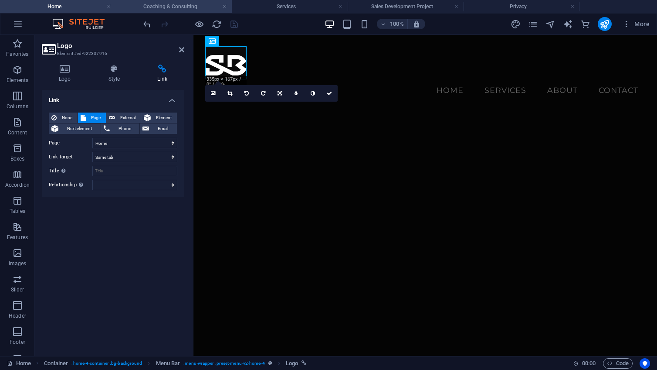
click at [168, 6] on h4 "Coaching & Consulting" at bounding box center [174, 7] width 116 height 10
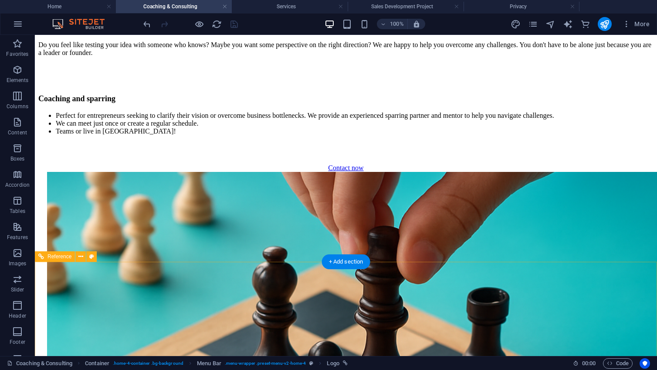
scroll to position [1437, 0]
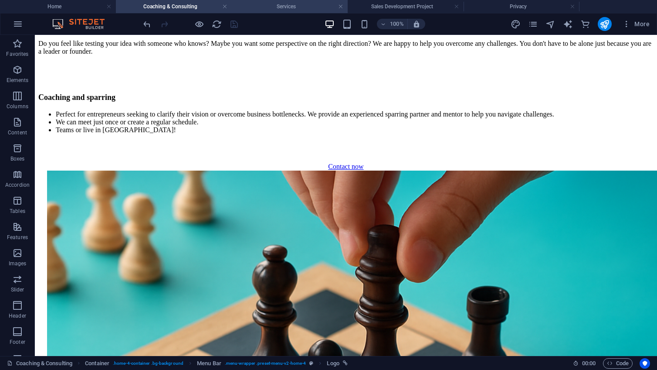
click at [293, 9] on h4 "Services" at bounding box center [290, 7] width 116 height 10
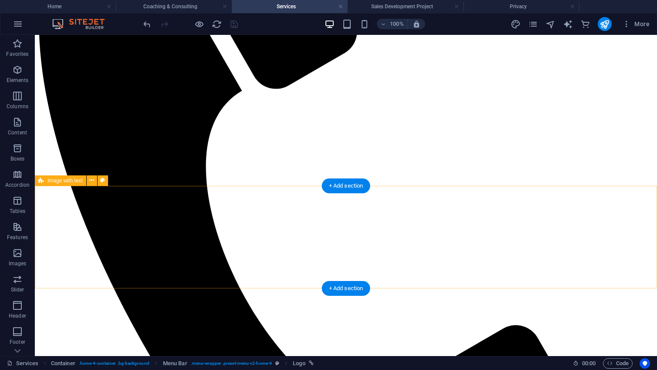
scroll to position [0, 0]
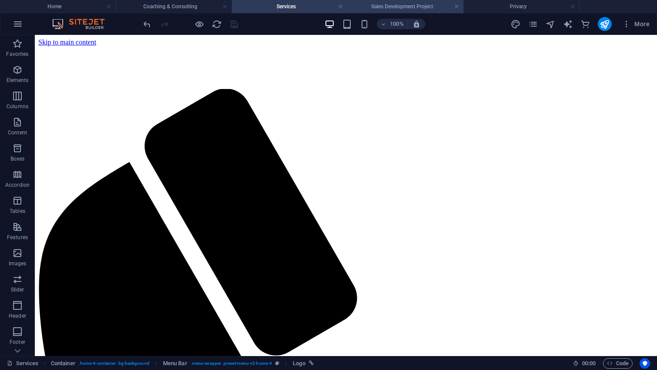
click at [414, 6] on h4 "Sales Development Project" at bounding box center [406, 7] width 116 height 10
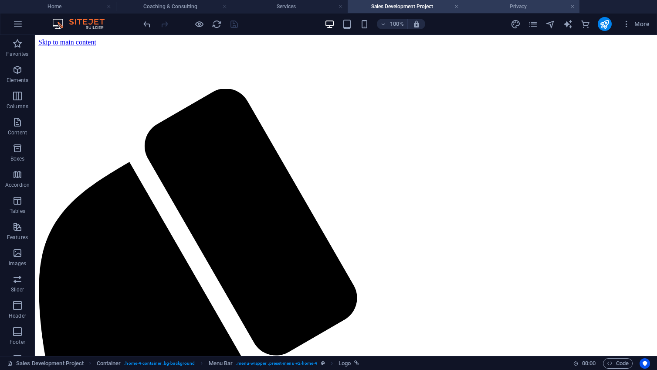
click at [499, 5] on h4 "Privacy" at bounding box center [522, 7] width 116 height 10
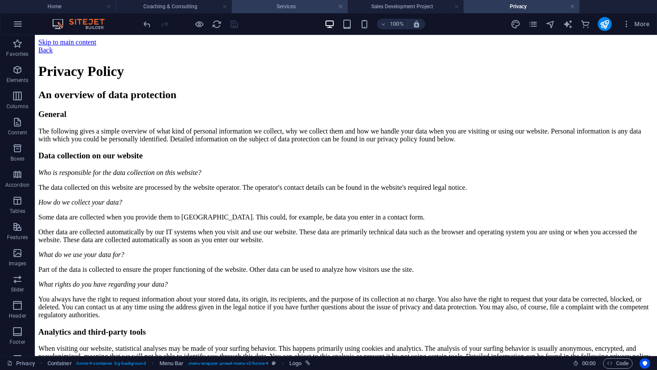
click at [294, 7] on h4 "Services" at bounding box center [290, 7] width 116 height 10
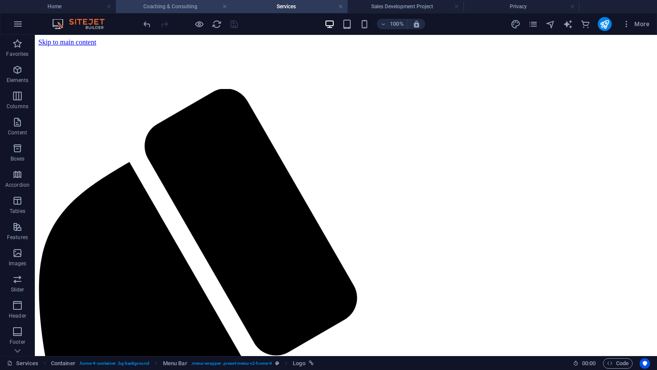
click at [157, 8] on h4 "Coaching & Consulting" at bounding box center [174, 7] width 116 height 10
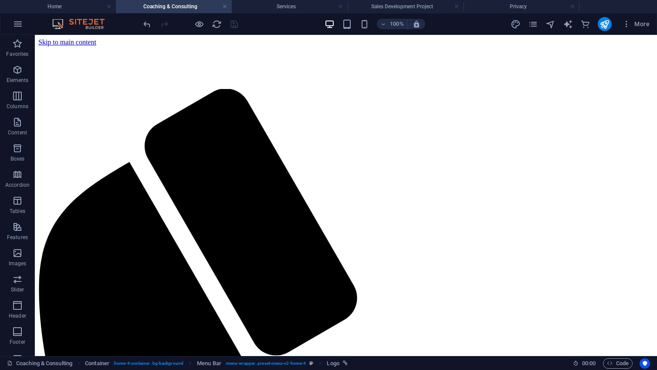
scroll to position [1437, 0]
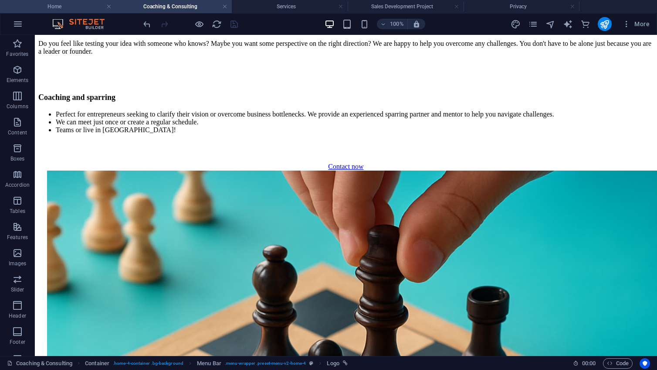
click at [74, 5] on h4 "Home" at bounding box center [58, 7] width 116 height 10
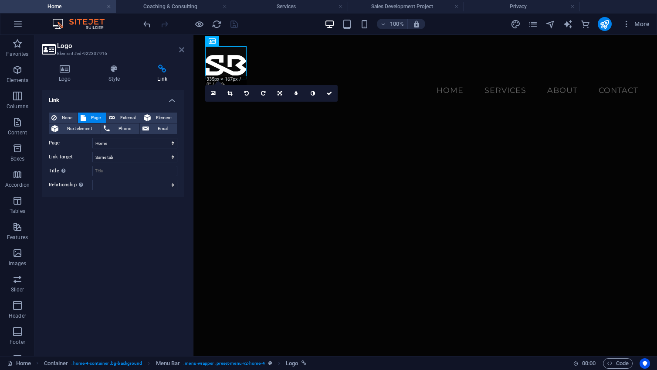
click at [180, 48] on icon at bounding box center [181, 49] width 5 height 7
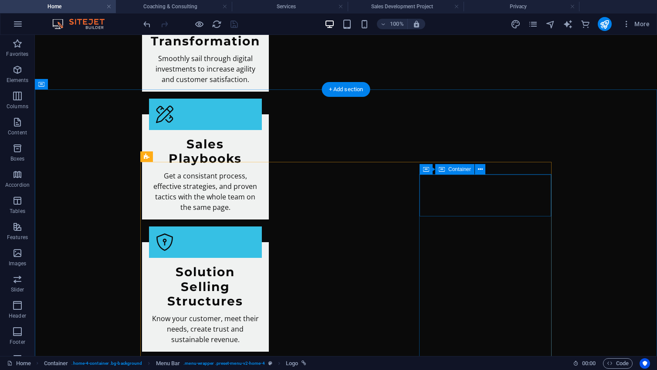
scroll to position [1698, 0]
